Goal: Task Accomplishment & Management: Complete application form

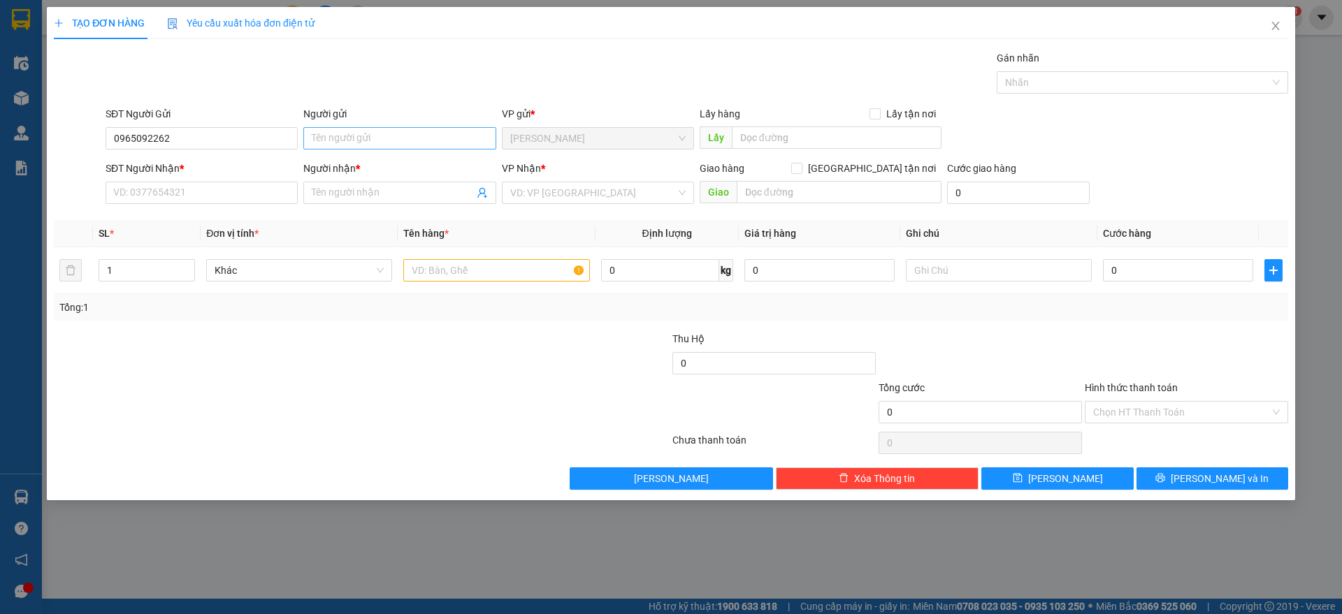
type input "0965092262"
click at [342, 143] on input "Người gửi" at bounding box center [399, 138] width 192 height 22
type input "."
click at [224, 201] on input "SĐT Người Nhận *" at bounding box center [202, 193] width 192 height 22
click at [157, 189] on input "093883226" at bounding box center [202, 193] width 192 height 22
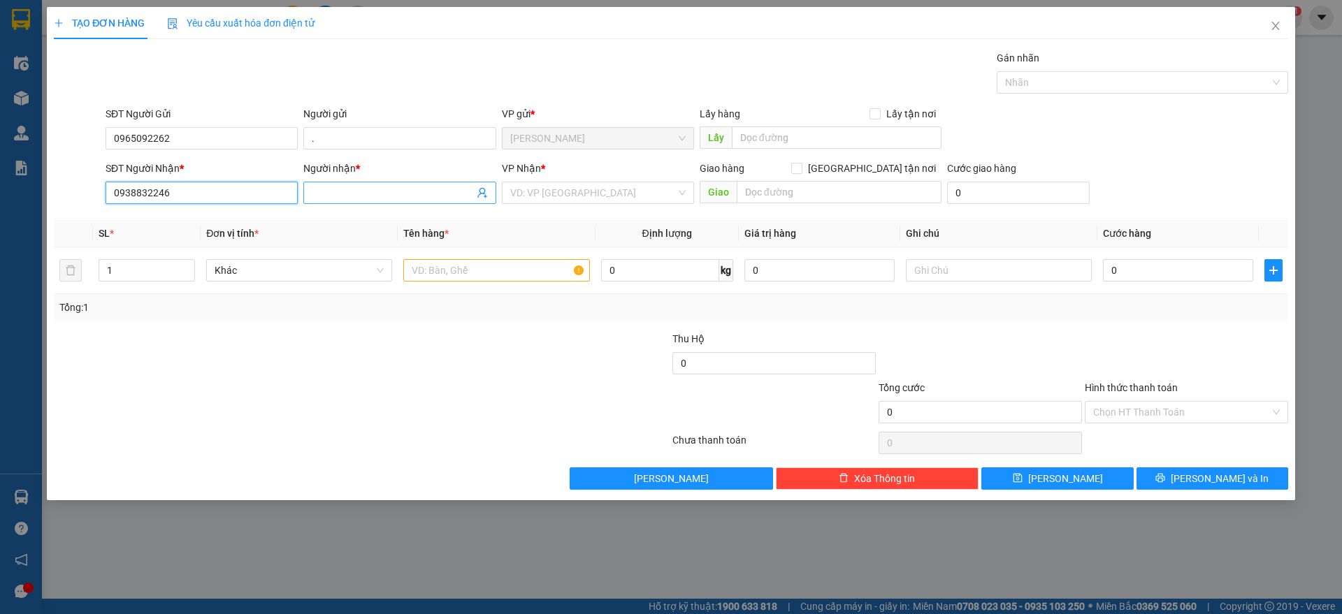
type input "0938832246"
click at [328, 192] on input "Người nhận *" at bounding box center [392, 192] width 161 height 15
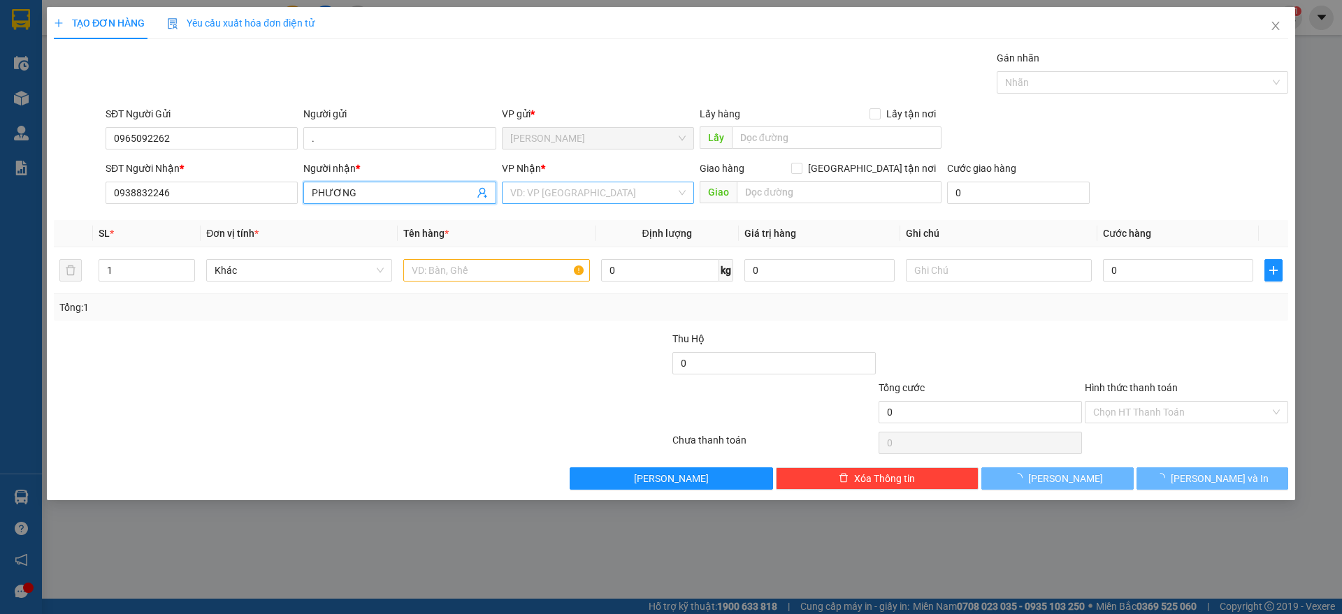
type input "PHƯƠNG"
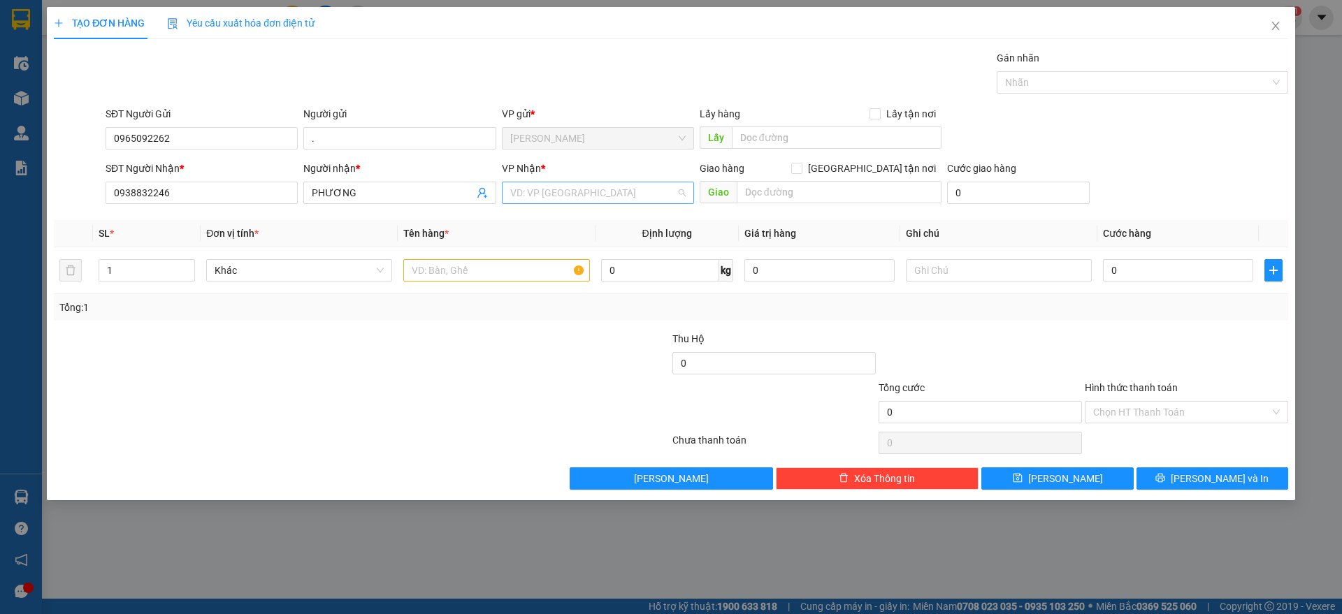
click at [530, 198] on input "search" at bounding box center [593, 192] width 166 height 21
click at [551, 229] on div "Hàng Xanh" at bounding box center [598, 221] width 192 height 22
click at [790, 198] on input "text" at bounding box center [839, 192] width 205 height 22
type input "HÀNG XANH"
click at [503, 270] on input "text" at bounding box center [496, 270] width 186 height 22
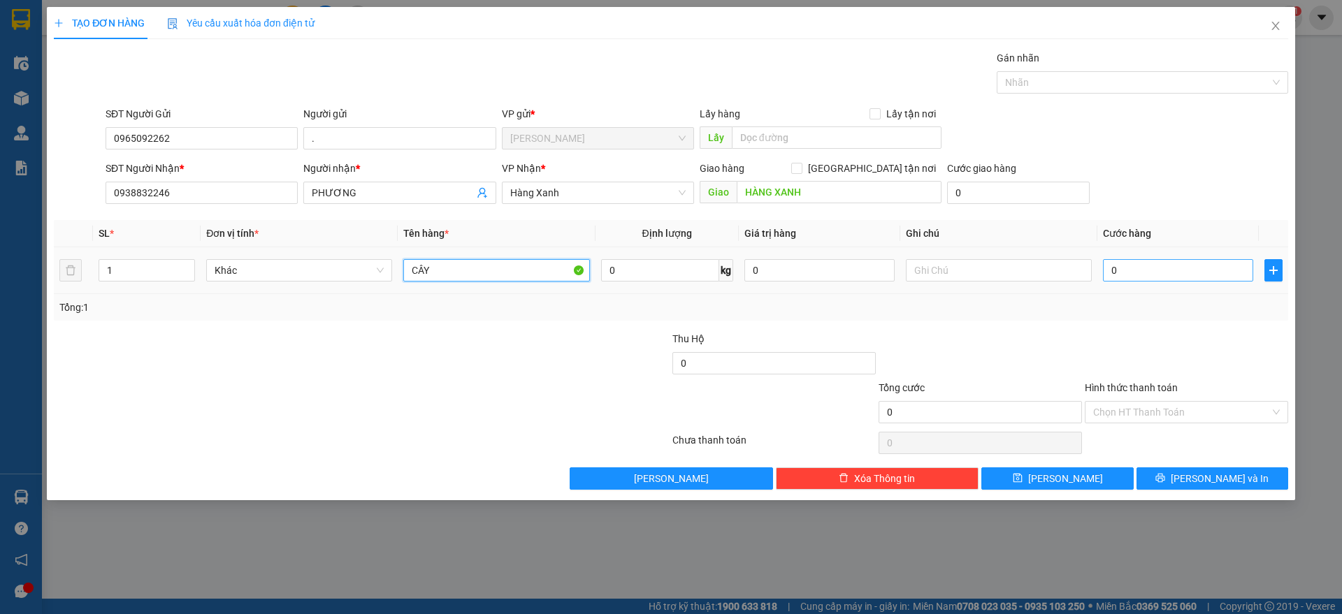
type input "CÂY"
click at [1232, 263] on input "0" at bounding box center [1178, 270] width 150 height 22
click at [1230, 272] on input "0" at bounding box center [1178, 270] width 150 height 22
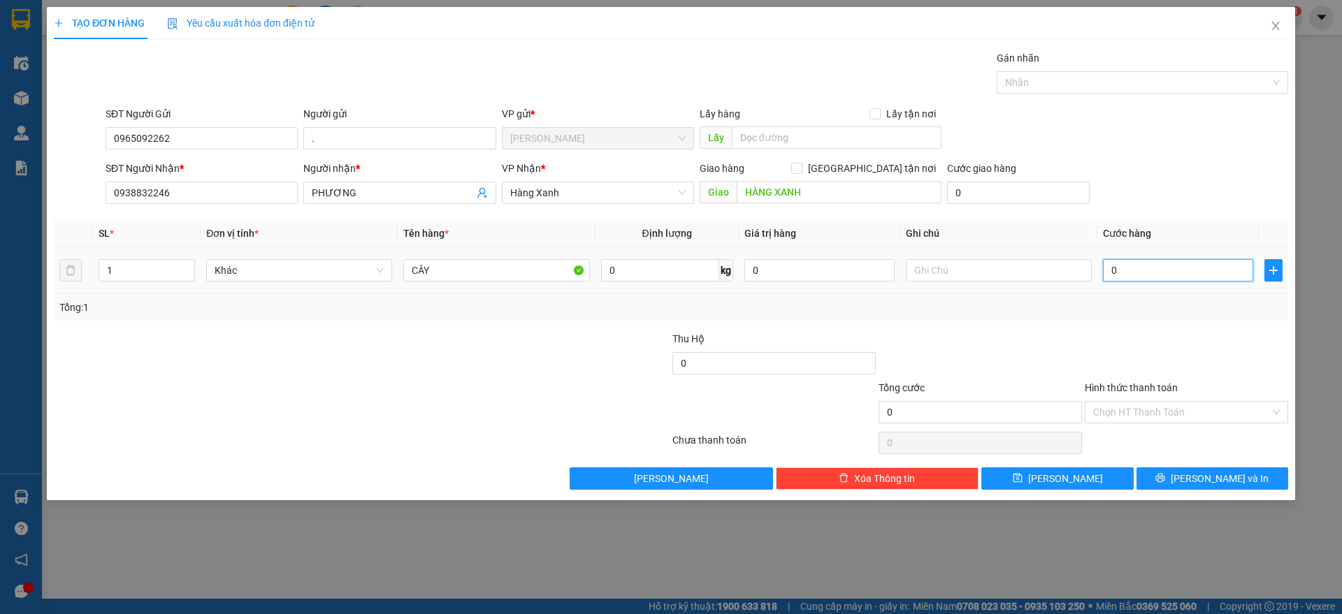
type input "4"
type input "40"
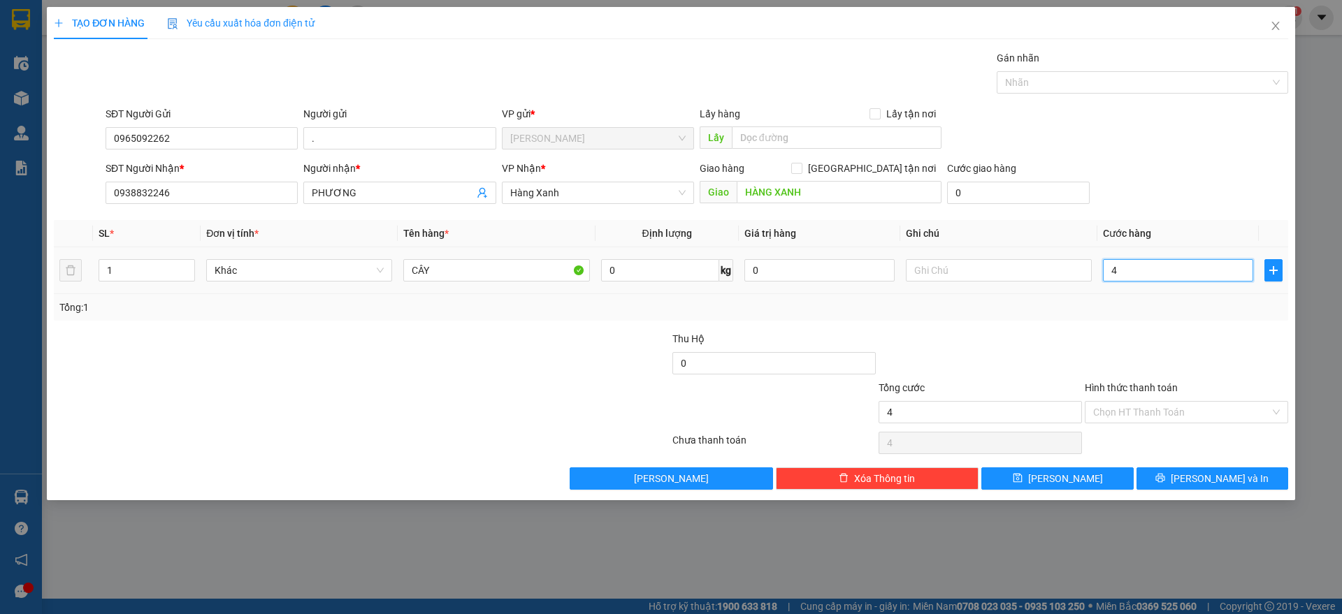
type input "40"
type input "400"
type input "4.000"
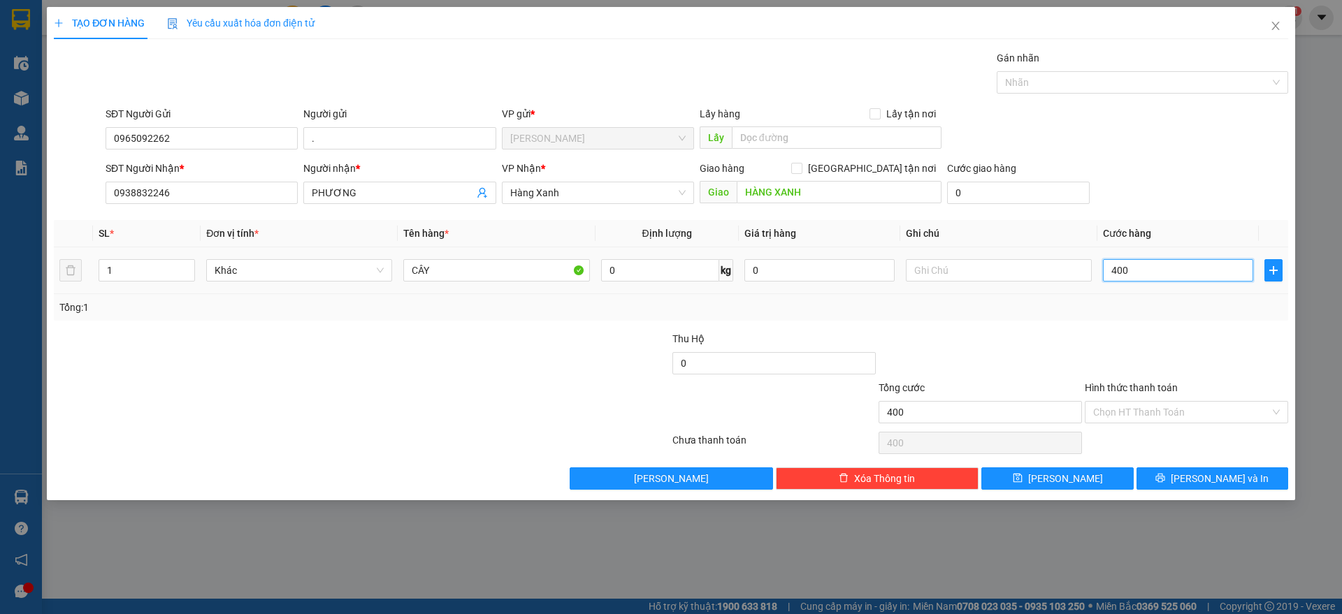
type input "4.000"
type input "40.000"
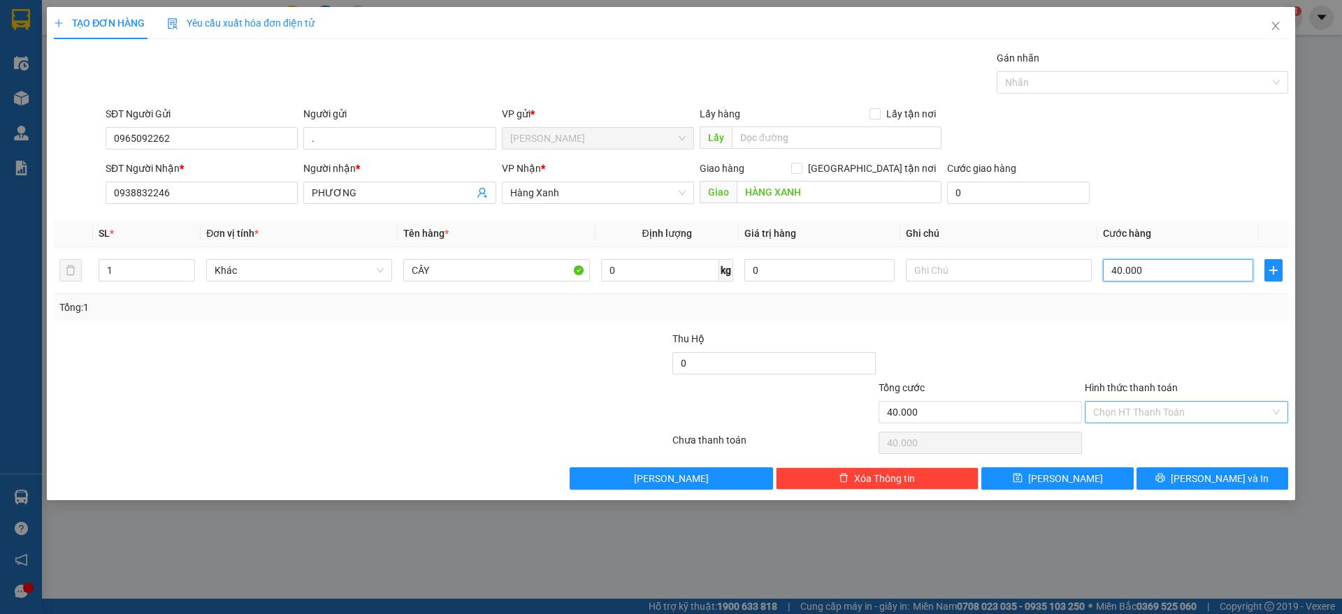
type input "40.000"
click at [1175, 419] on input "Hình thức thanh toán" at bounding box center [1181, 412] width 177 height 21
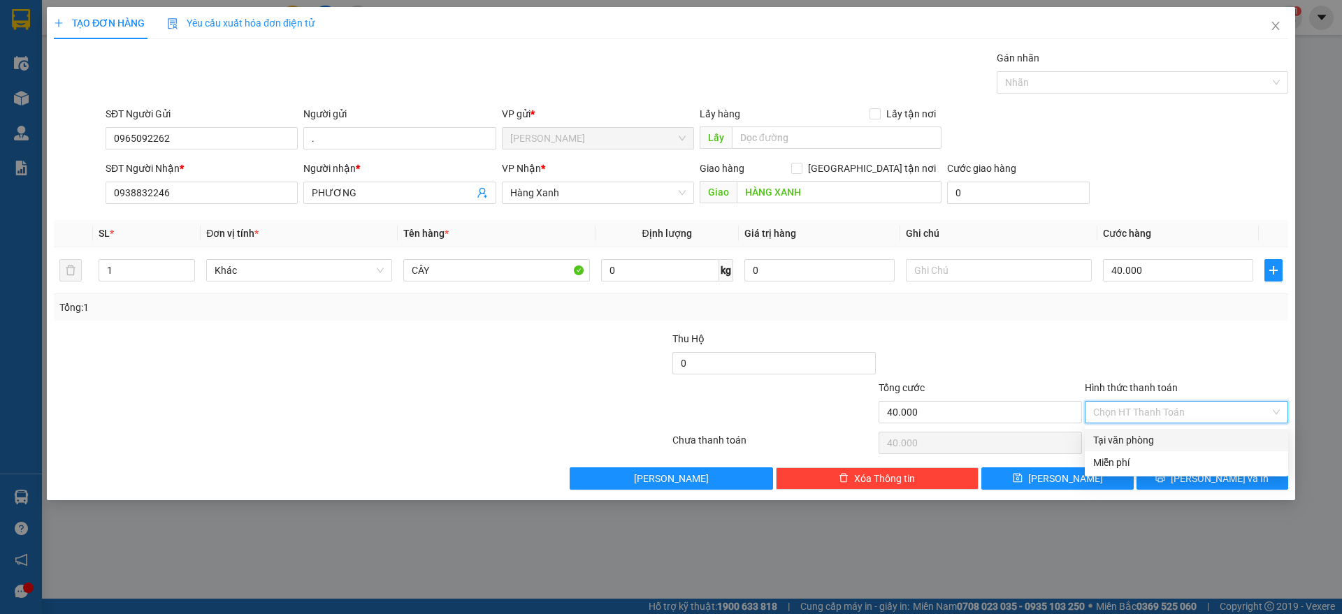
click at [1163, 429] on div "Tại văn phòng" at bounding box center [1186, 440] width 203 height 22
type input "0"
click at [1166, 479] on button "[PERSON_NAME] và In" at bounding box center [1212, 479] width 152 height 22
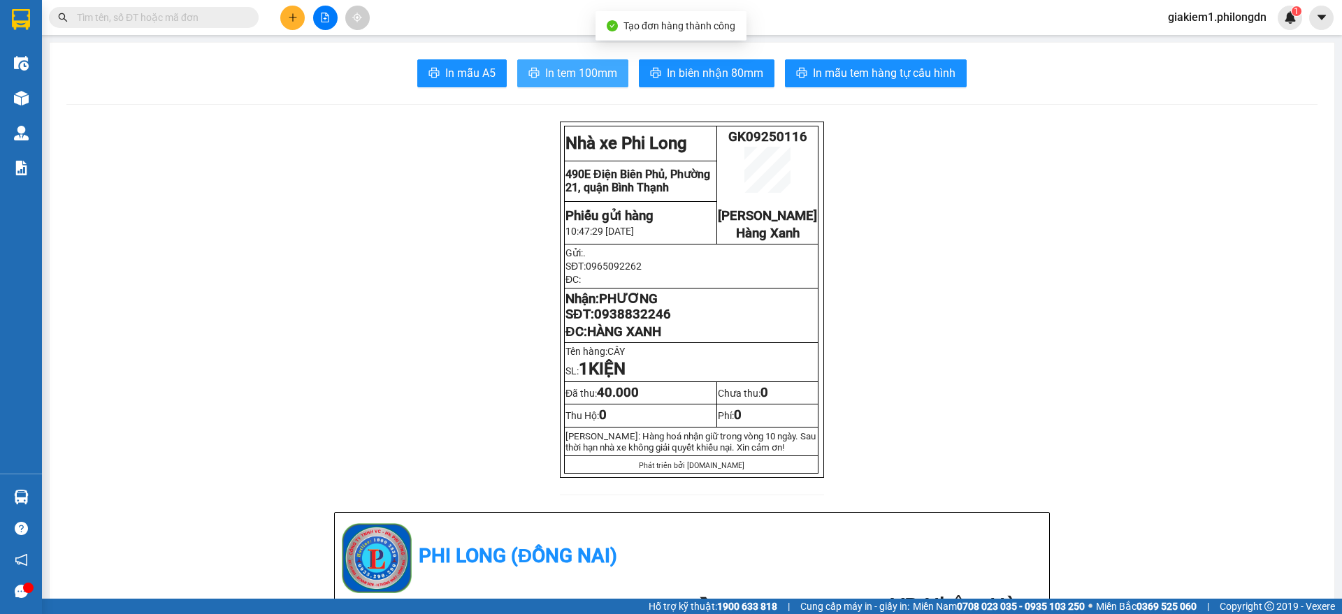
click at [589, 66] on span "In tem 100mm" at bounding box center [581, 72] width 72 height 17
click at [645, 322] on span "0938832246" at bounding box center [632, 314] width 77 height 15
copy span "0938832246"
click at [655, 322] on span "0938832246" at bounding box center [632, 314] width 77 height 15
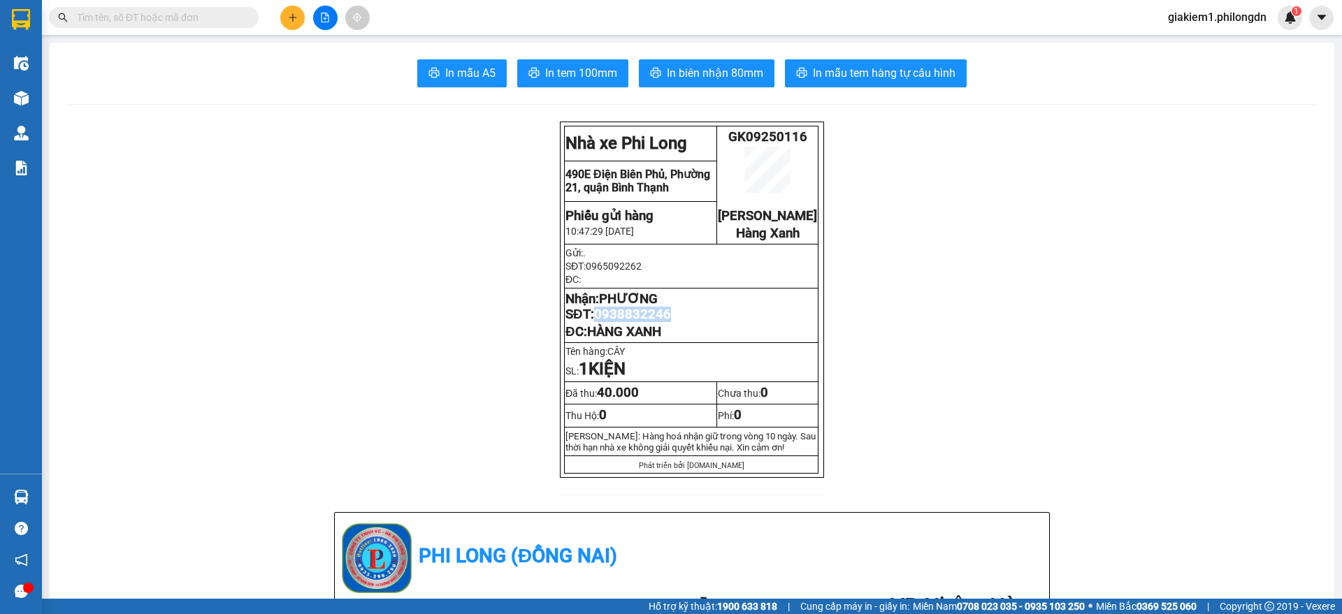
click at [655, 322] on span "0938832246" at bounding box center [632, 314] width 77 height 15
click at [635, 307] on span "PHƯƠNG" at bounding box center [628, 298] width 59 height 15
click at [635, 322] on span "0938832246" at bounding box center [632, 314] width 77 height 15
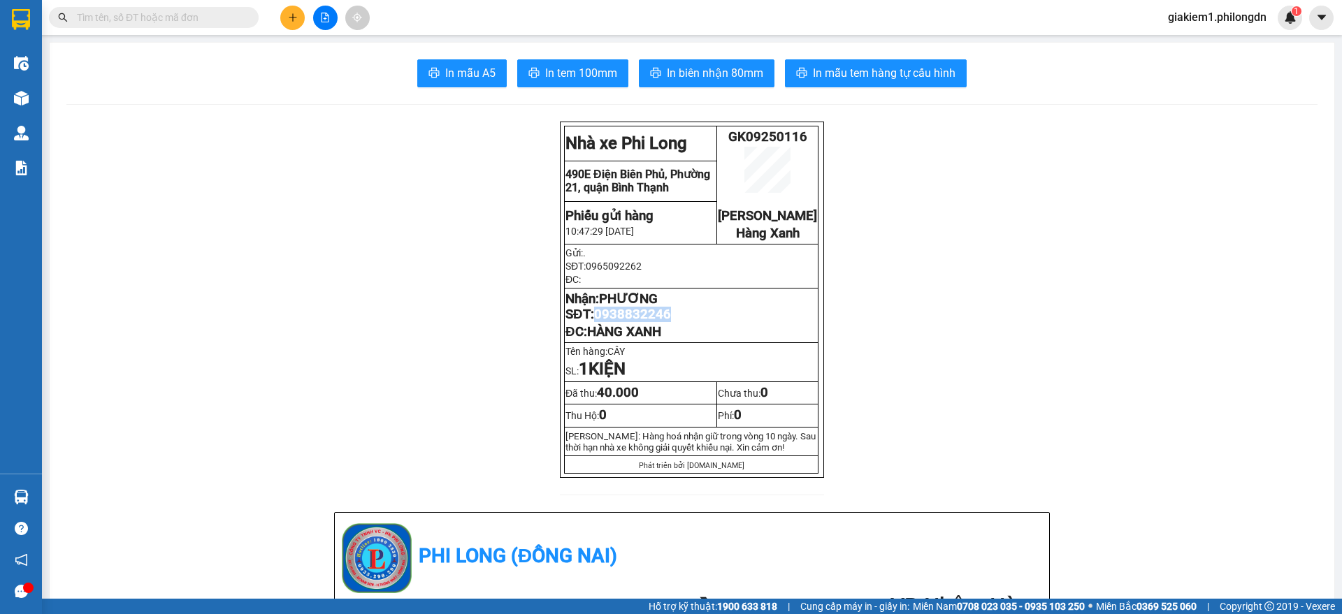
copy span "0938832246"
